Goal: Complete application form

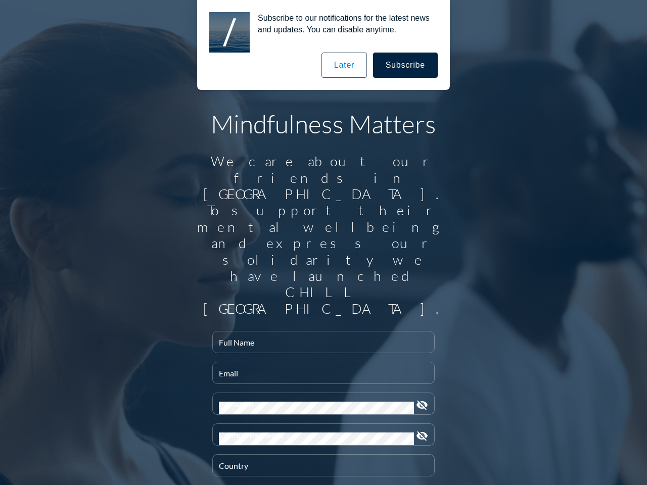
click at [320, 340] on input "Full Name" at bounding box center [323, 346] width 209 height 13
click at [320, 371] on input "Email" at bounding box center [323, 377] width 209 height 13
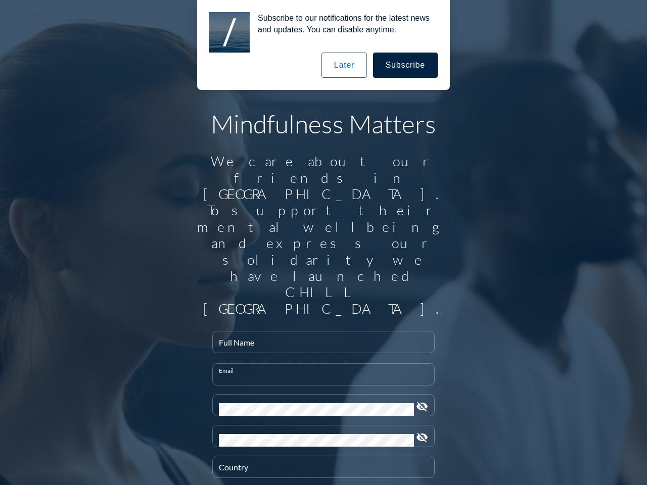
click at [320, 395] on div "Password" at bounding box center [316, 405] width 195 height 21
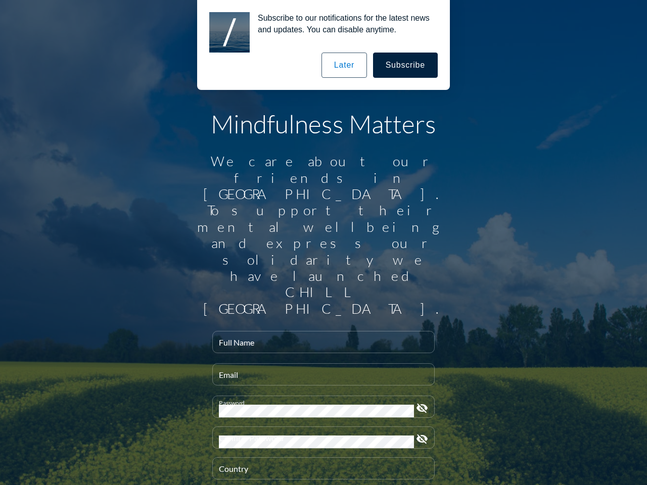
click at [418, 402] on icon "visibility_off" at bounding box center [422, 408] width 12 height 12
click at [320, 427] on div "Confirm Password" at bounding box center [316, 437] width 195 height 21
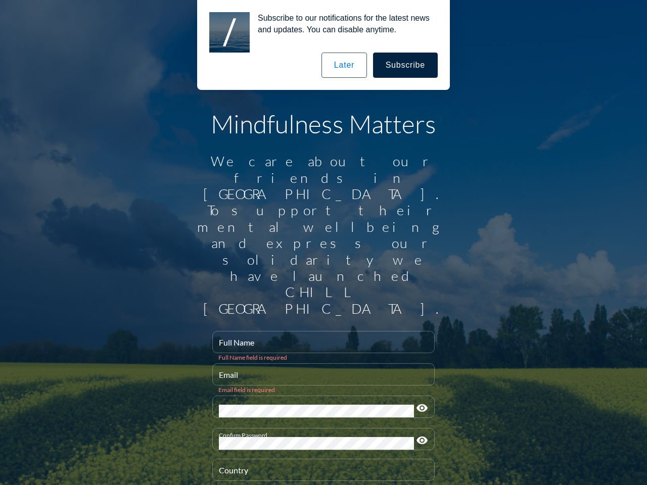
click at [418, 435] on icon "visibility" at bounding box center [422, 441] width 12 height 12
click at [320, 460] on div "Country" at bounding box center [323, 470] width 209 height 21
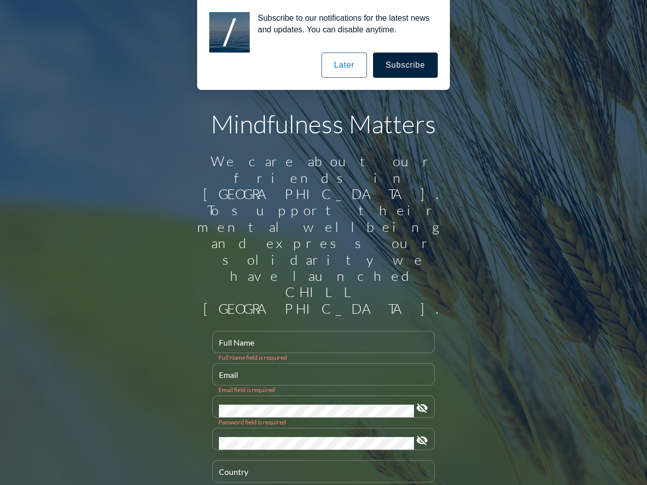
click at [406, 65] on button "Subscribe" at bounding box center [405, 65] width 65 height 25
